Goal: Information Seeking & Learning: Check status

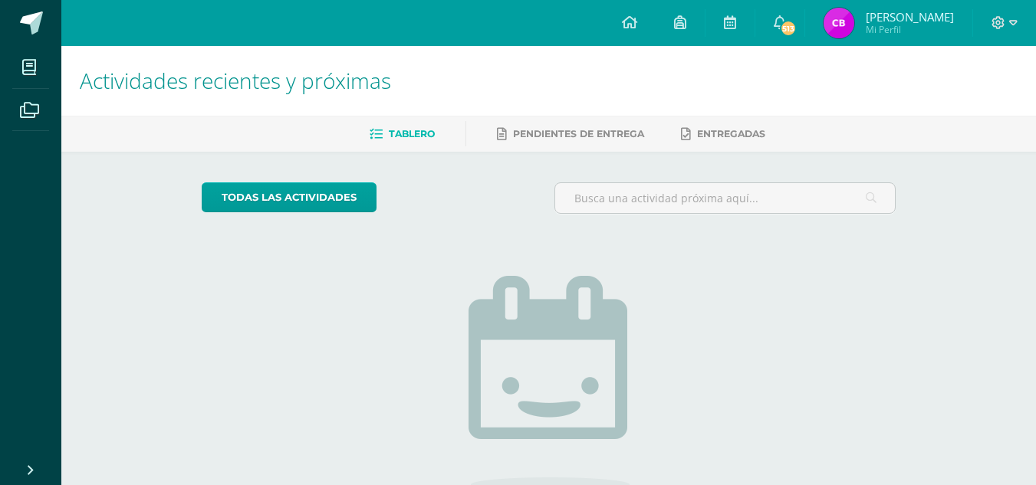
click at [846, 33] on img at bounding box center [839, 23] width 31 height 31
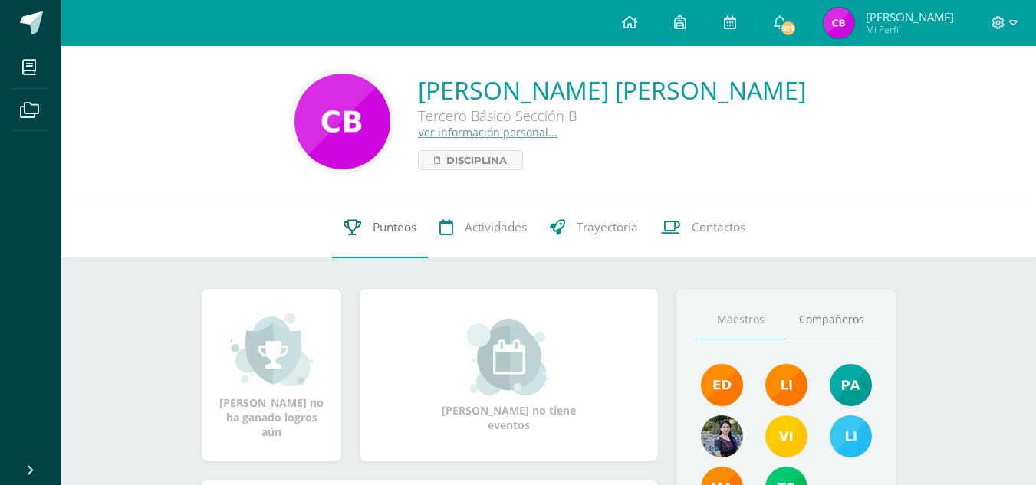
click at [360, 233] on link "Punteos" at bounding box center [380, 227] width 96 height 61
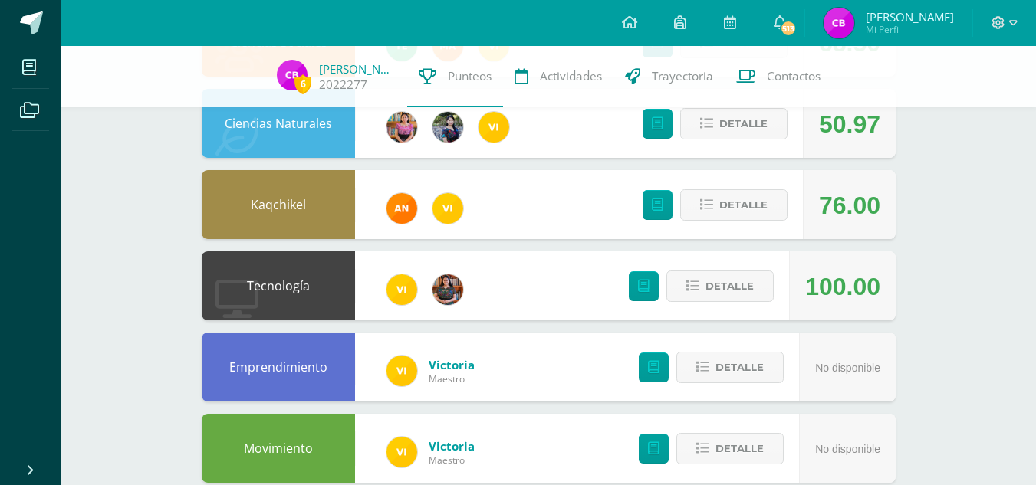
scroll to position [235, 0]
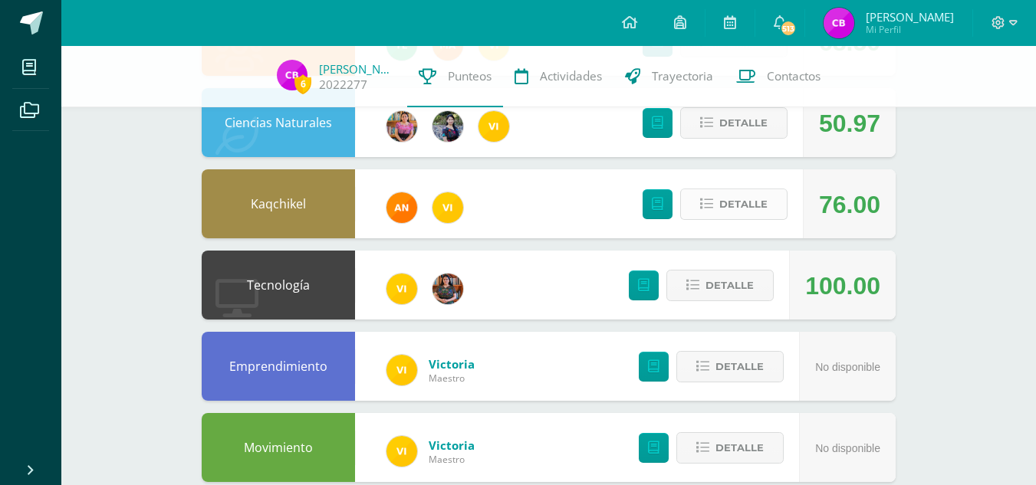
click at [715, 214] on button "Detalle" at bounding box center [733, 204] width 107 height 31
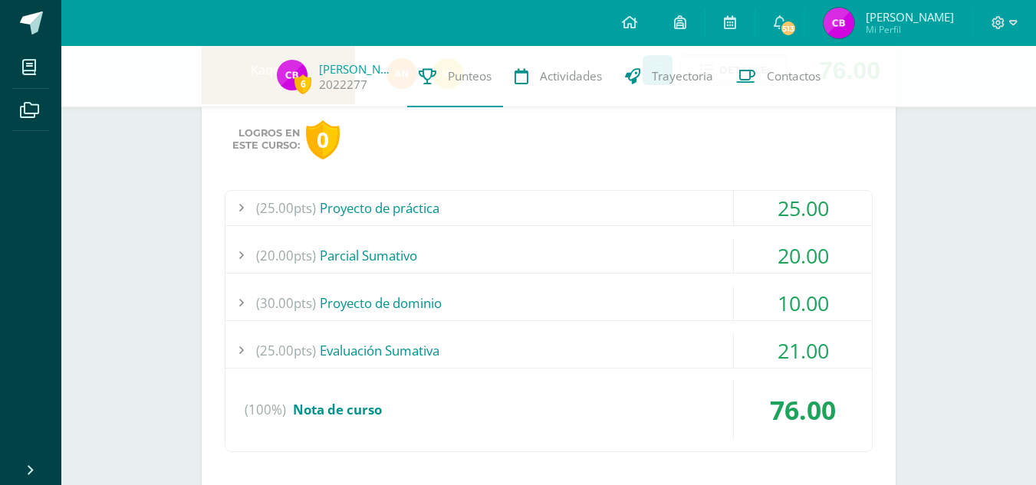
scroll to position [368, 0]
click at [649, 355] on div "(25.00pts) Evaluación Sumativa" at bounding box center [548, 351] width 647 height 35
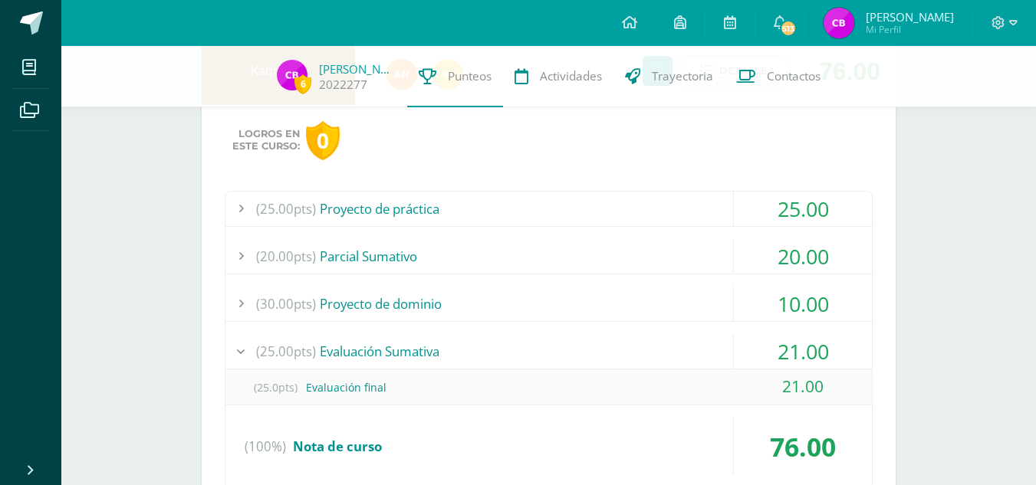
click at [649, 355] on div "(25.00pts) Evaluación Sumativa" at bounding box center [548, 351] width 647 height 35
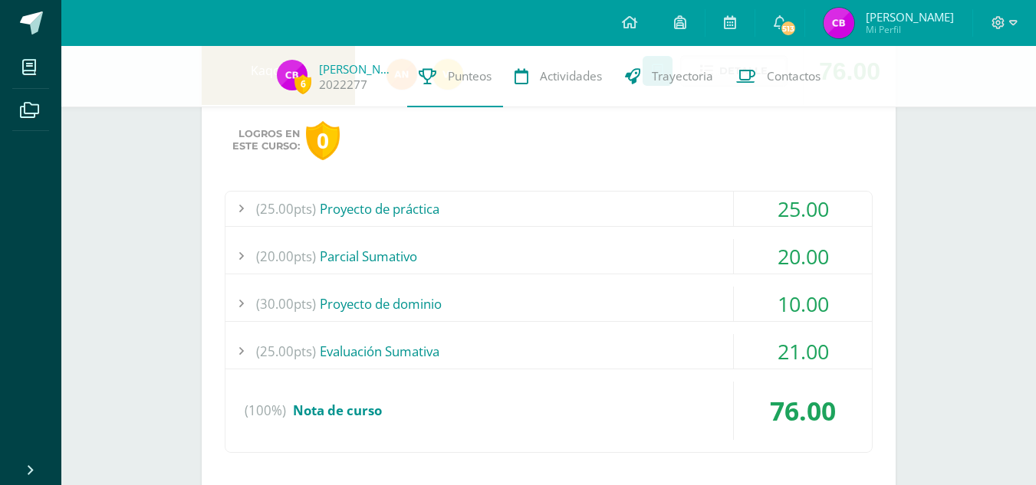
click at [610, 304] on div "(30.00pts) Proyecto de dominio" at bounding box center [548, 304] width 647 height 35
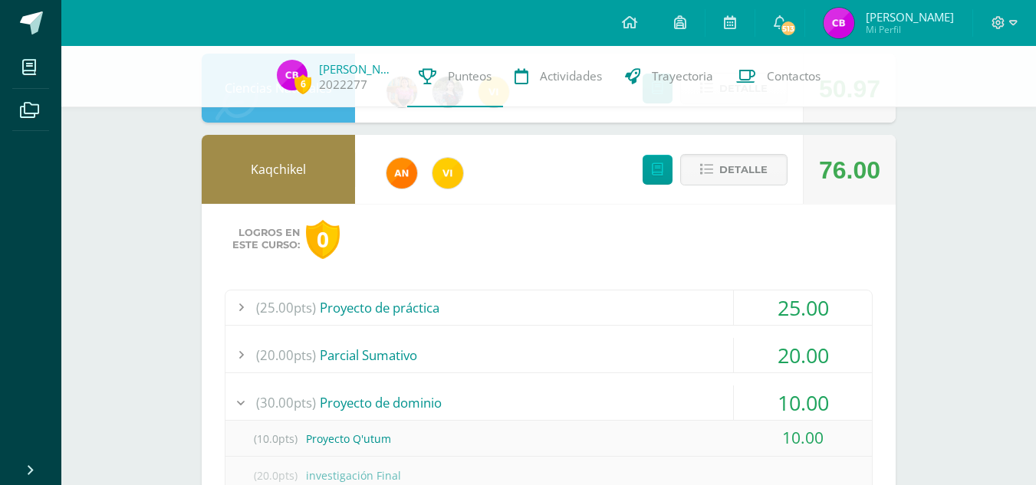
scroll to position [270, 0]
click at [709, 164] on icon at bounding box center [706, 169] width 13 height 13
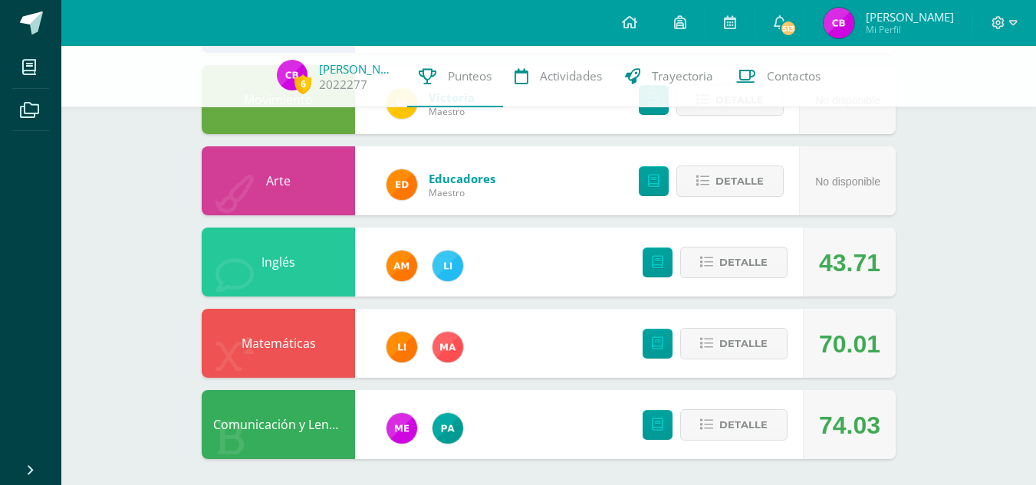
scroll to position [587, 0]
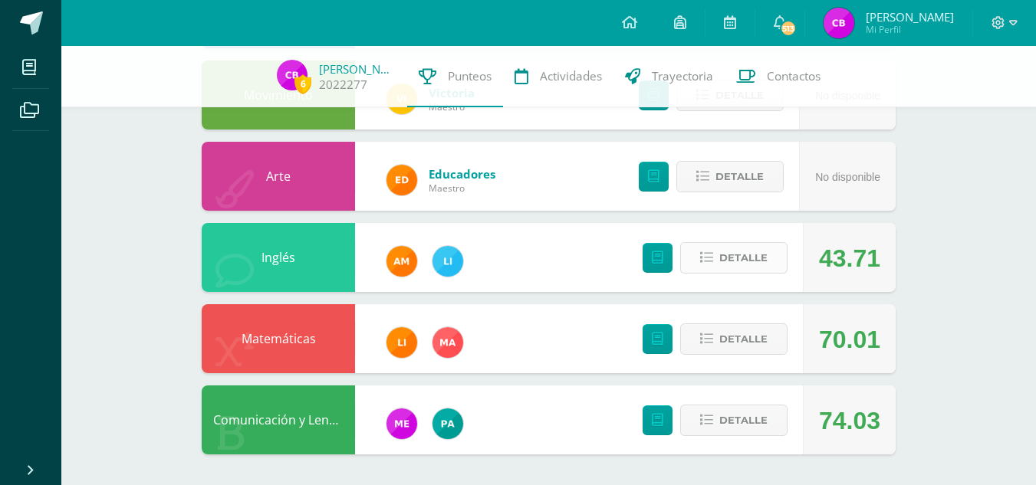
click at [758, 261] on span "Detalle" at bounding box center [743, 258] width 48 height 28
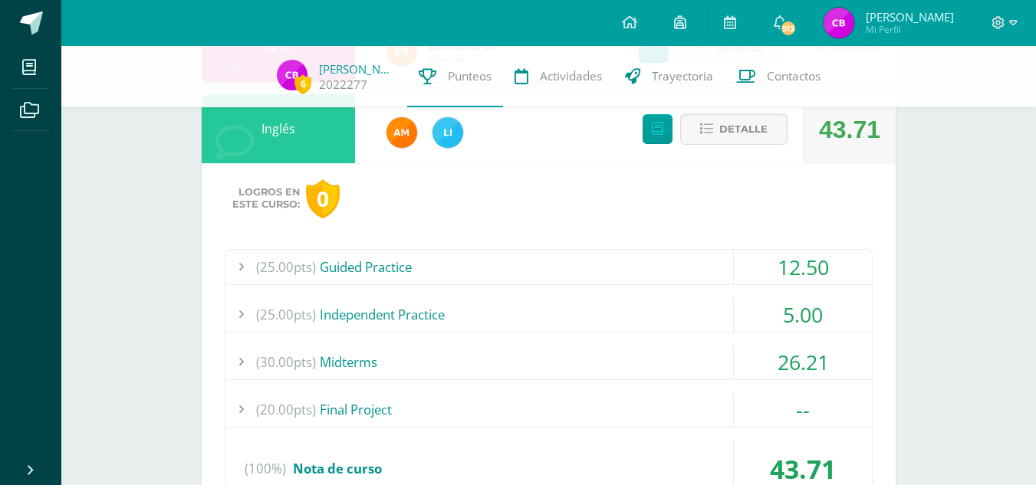
scroll to position [716, 0]
click at [495, 290] on div "(25.00pts) Guided Practice 12.50 (6.3pts) Wishes: Describing, Comparing, and Co…" at bounding box center [549, 381] width 648 height 262
click at [476, 273] on div "(25.00pts) Guided Practice" at bounding box center [548, 268] width 647 height 35
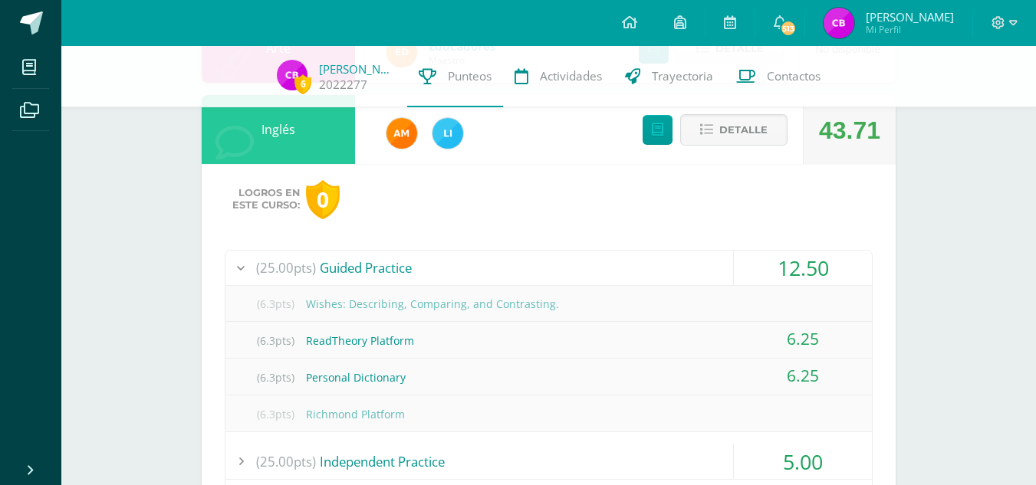
click at [476, 273] on div "(25.00pts) Guided Practice" at bounding box center [548, 268] width 647 height 35
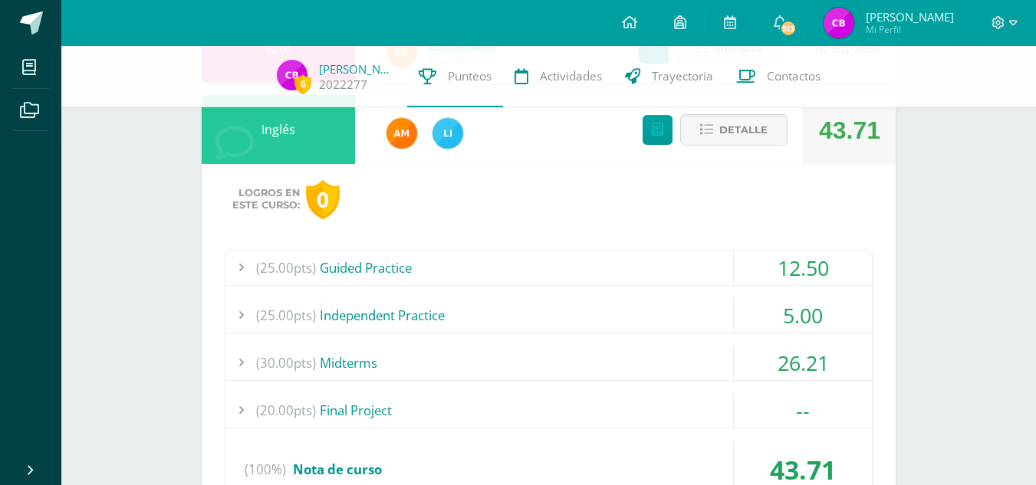
click at [476, 273] on div "(25.00pts) Guided Practice" at bounding box center [548, 268] width 647 height 35
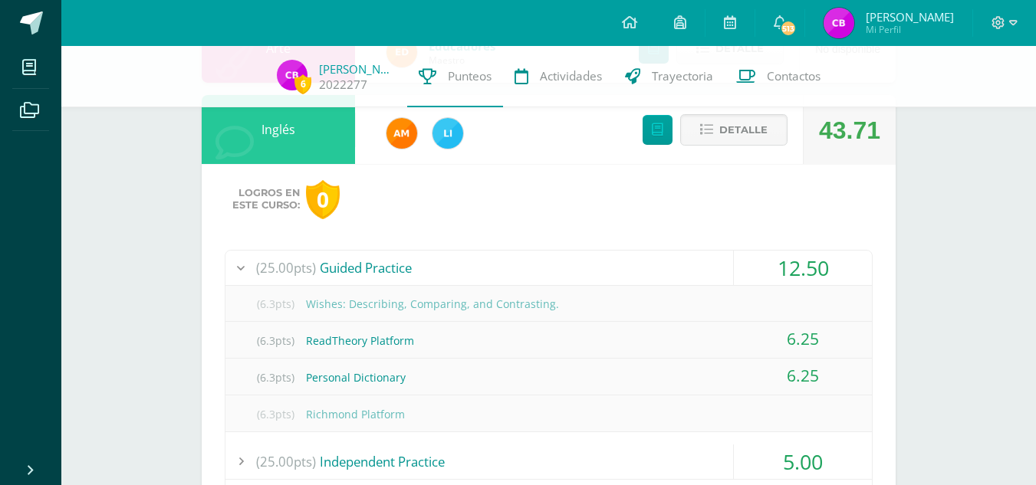
click at [476, 273] on div "(25.00pts) Guided Practice" at bounding box center [548, 268] width 647 height 35
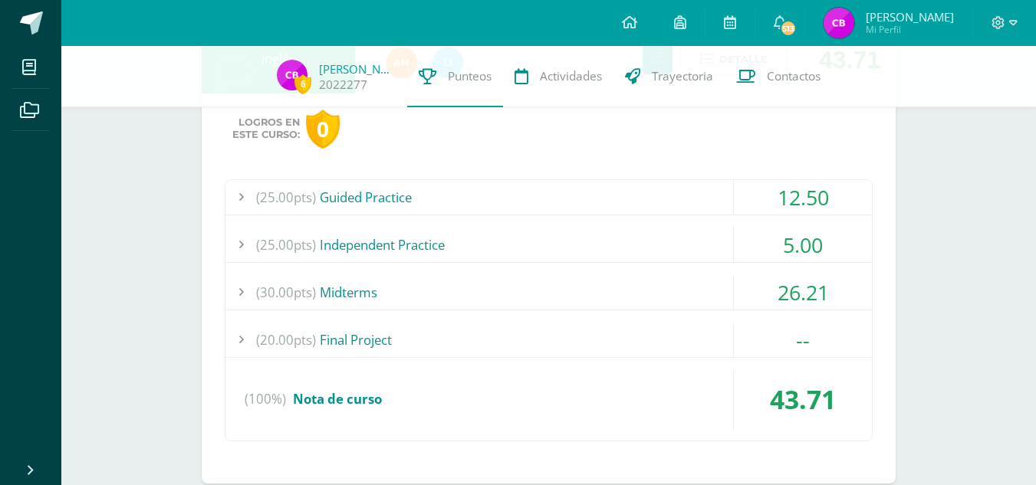
scroll to position [787, 0]
click at [476, 273] on div "(25.00pts) Guided Practice 12.50 (6.3pts) Wishes: Describing, Comparing, and Co…" at bounding box center [549, 310] width 648 height 262
click at [456, 253] on div "(25.00pts) Independent Practice" at bounding box center [548, 244] width 647 height 35
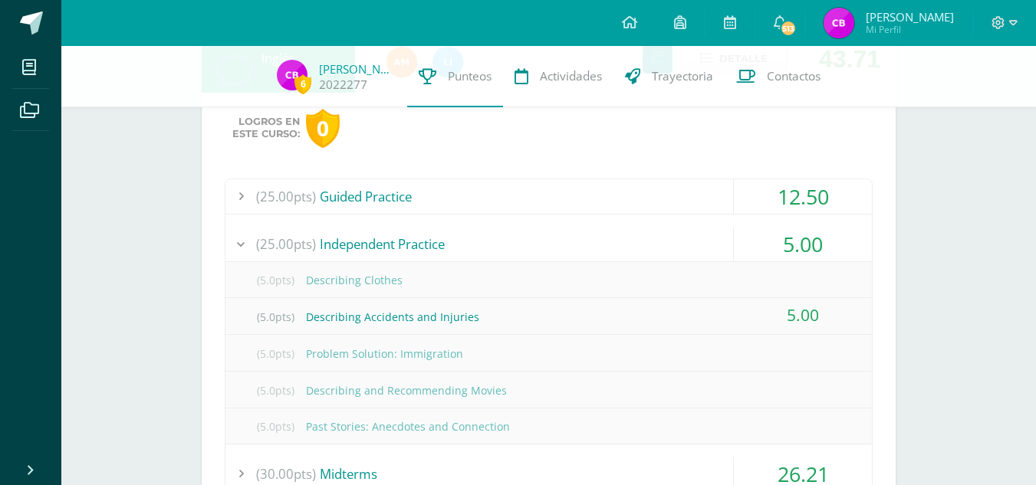
click at [456, 253] on div "(25.00pts) Independent Practice" at bounding box center [548, 244] width 647 height 35
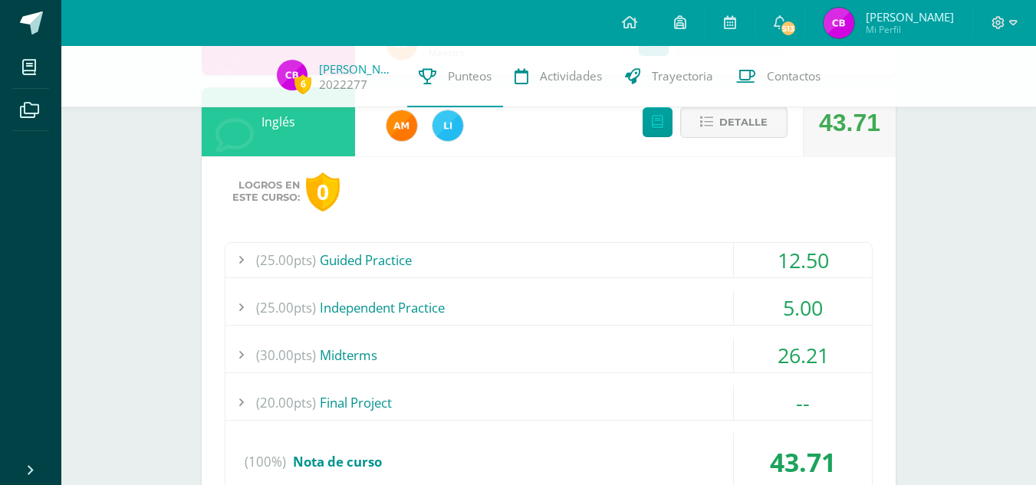
scroll to position [717, 0]
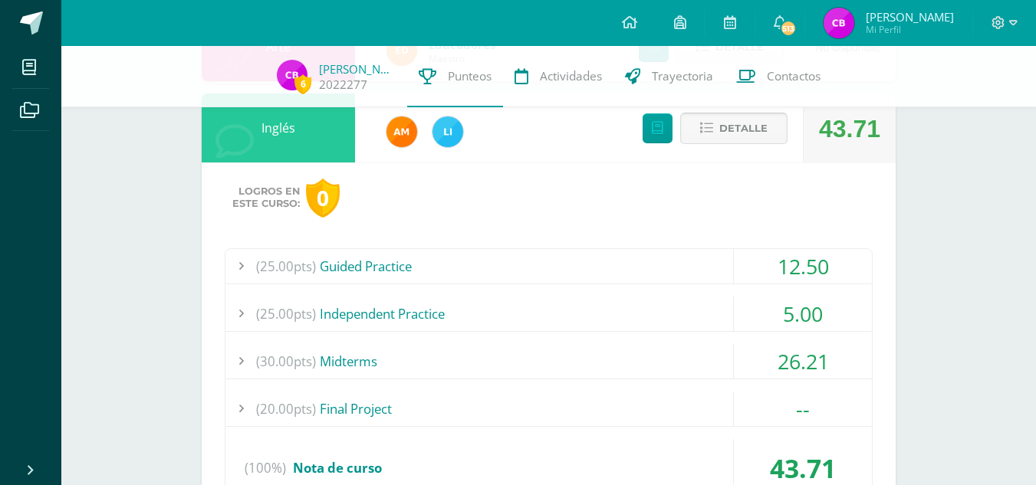
click at [726, 137] on span "Detalle" at bounding box center [743, 128] width 48 height 28
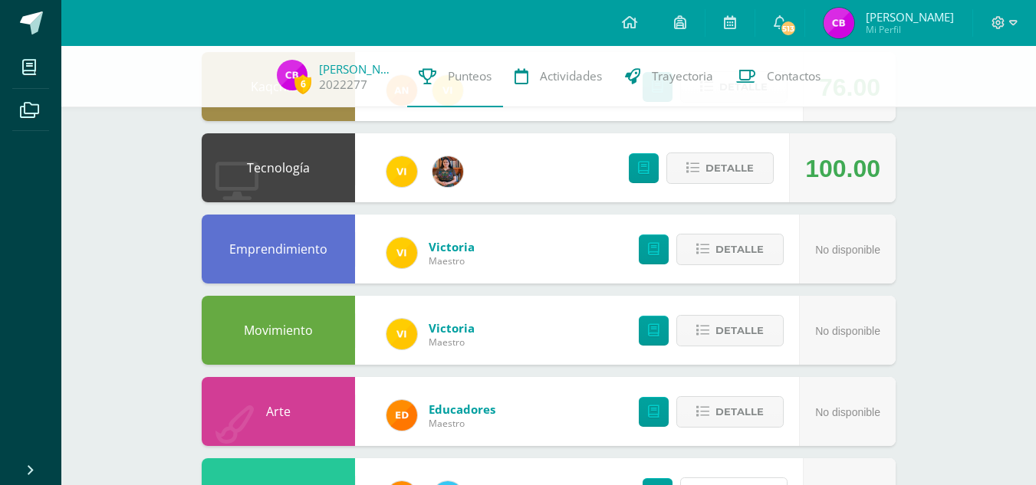
scroll to position [345, 0]
